Goal: Check status: Check status

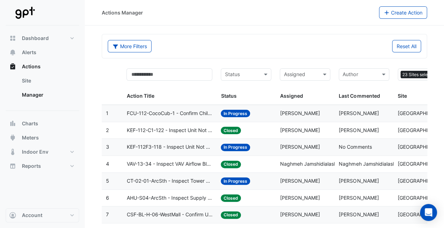
click at [202, 111] on span "FCU-112-CocoCub-1 - Confirm Chilled Water Valve Override Open (Energy Waste)" at bounding box center [170, 113] width 86 height 8
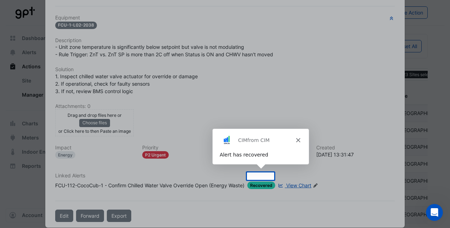
scroll to position [128, 0]
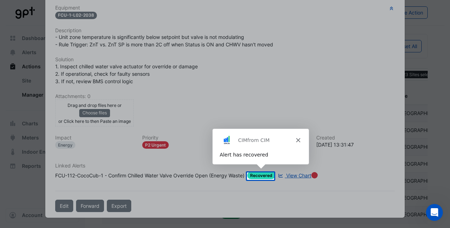
click at [222, 101] on div "Product tour overlay" at bounding box center [225, 114] width 450 height 228
click at [222, 139] on div "CIM from CIM" at bounding box center [260, 139] width 96 height 23
click at [222, 140] on polygon "Close" at bounding box center [297, 140] width 4 height 4
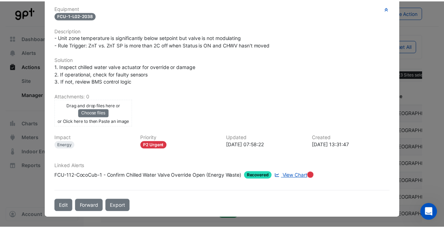
scroll to position [0, 0]
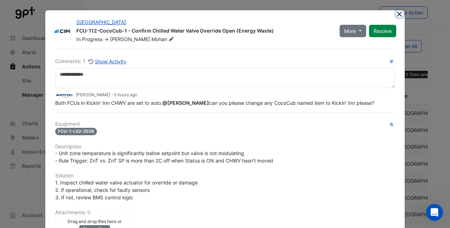
click at [222, 12] on button "Close" at bounding box center [399, 13] width 7 height 7
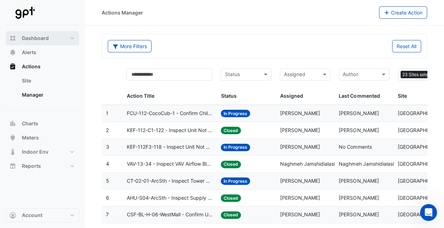
click at [72, 36] on button "Dashboard" at bounding box center [43, 38] width 74 height 14
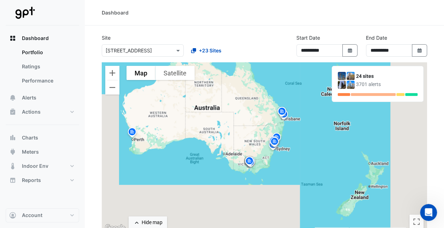
drag, startPoint x: 277, startPoint y: 105, endPoint x: 206, endPoint y: 104, distance: 70.7
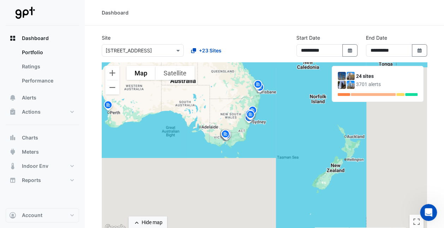
drag, startPoint x: 255, startPoint y: 144, endPoint x: 230, endPoint y: 117, distance: 36.1
click at [222, 117] on div "To activate drag with keyboard, press Alt + Enter. Once in keyboard drag state,…" at bounding box center [265, 147] width 326 height 170
click at [222, 49] on icon "Select Date" at bounding box center [350, 50] width 6 height 5
select select "*"
select select "****"
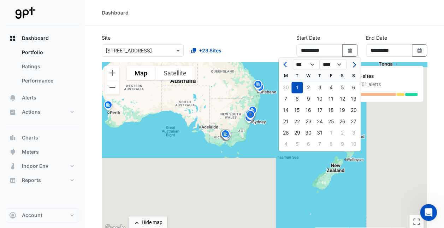
click at [222, 64] on span "Next month" at bounding box center [353, 64] width 5 height 5
select select "*"
click at [222, 85] on div "1" at bounding box center [285, 87] width 11 height 11
type input "**********"
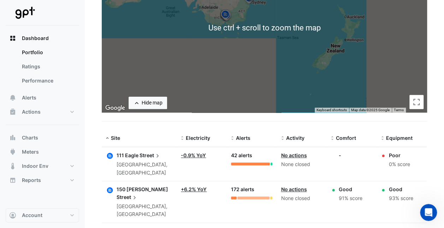
scroll to position [119, 0]
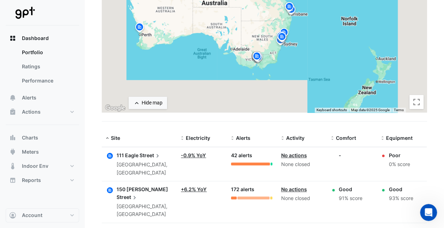
drag, startPoint x: 290, startPoint y: 54, endPoint x: 323, endPoint y: 101, distance: 58.0
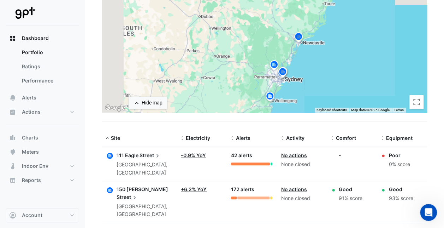
drag, startPoint x: 231, startPoint y: 19, endPoint x: 319, endPoint y: 82, distance: 107.2
click at [222, 82] on div "To activate drag with keyboard, press Alt + Enter. Once in keyboard drag state,…" at bounding box center [265, 28] width 326 height 170
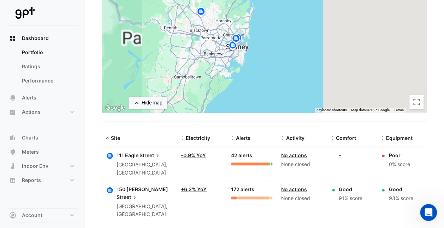
drag, startPoint x: 238, startPoint y: 59, endPoint x: 313, endPoint y: 28, distance: 80.2
click at [222, 28] on div "To activate drag with keyboard, press Alt + Enter. Once in keyboard drag state,…" at bounding box center [265, 28] width 326 height 170
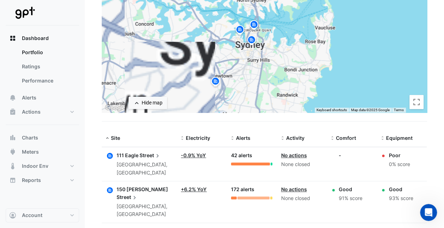
drag, startPoint x: 270, startPoint y: 68, endPoint x: 282, endPoint y: 6, distance: 62.5
click at [222, 6] on div "To activate drag with keyboard, press Alt + Enter. Once in keyboard drag state,…" at bounding box center [265, 28] width 326 height 170
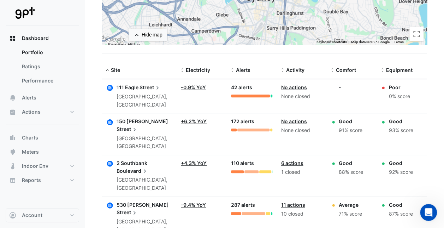
scroll to position [180, 0]
